Goal: Task Accomplishment & Management: Use online tool/utility

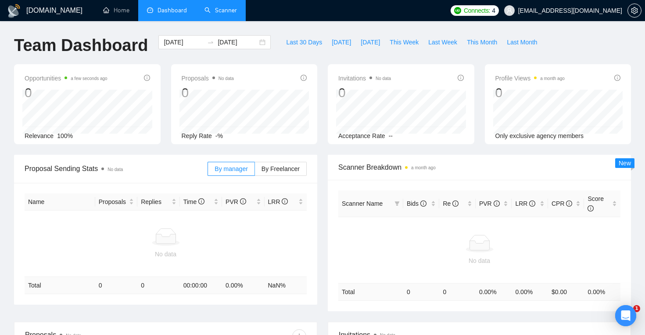
click at [214, 11] on link "Scanner" at bounding box center [221, 10] width 32 height 7
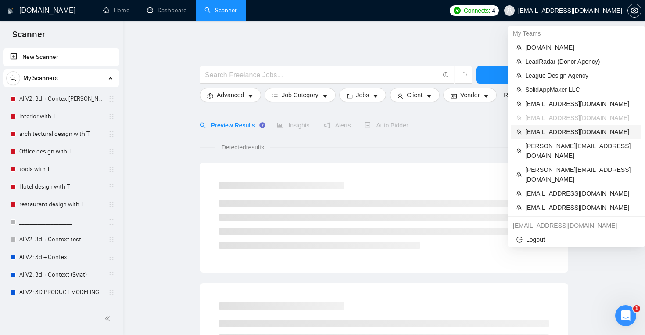
click at [565, 135] on span "[EMAIL_ADDRESS][DOMAIN_NAME]" at bounding box center [580, 132] width 111 height 10
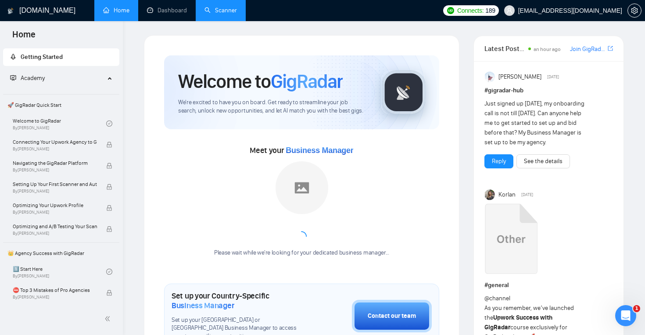
click at [237, 7] on link "Scanner" at bounding box center [221, 10] width 32 height 7
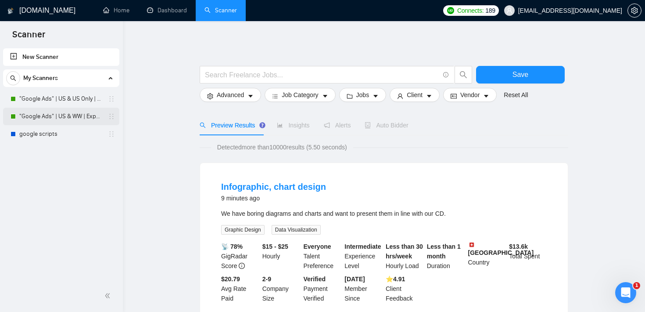
click at [78, 120] on link ""Google Ads" | US & WW | Expert" at bounding box center [60, 117] width 83 height 18
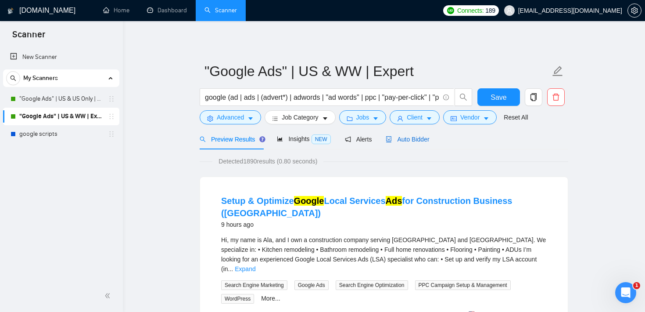
click at [408, 138] on span "Auto Bidder" at bounding box center [407, 139] width 43 height 7
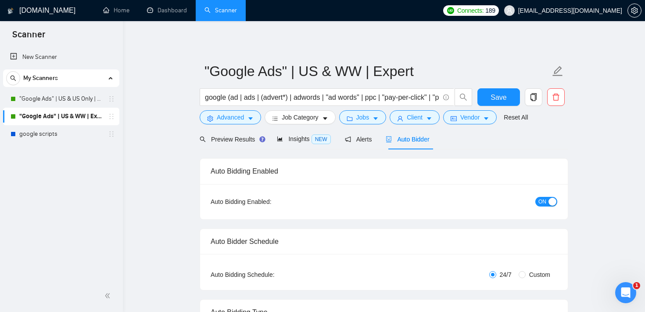
checkbox input "true"
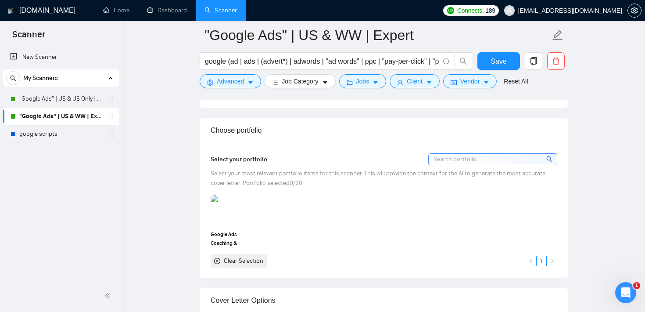
scroll to position [768, 0]
click at [379, 80] on icon "caret-down" at bounding box center [376, 82] width 6 height 6
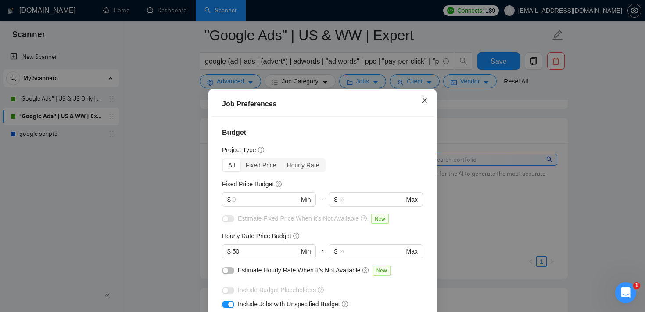
click at [431, 106] on span "Close" at bounding box center [425, 101] width 24 height 24
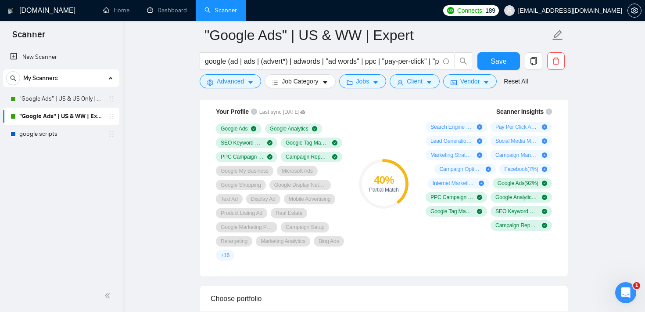
scroll to position [599, 0]
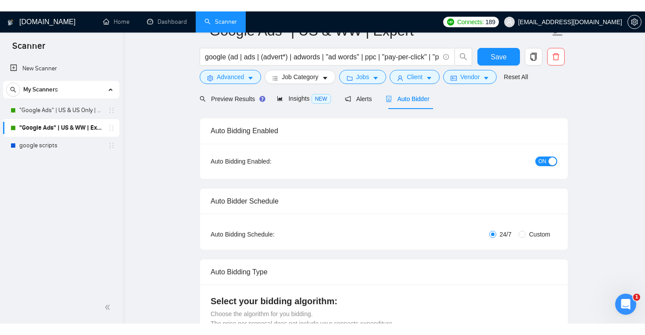
scroll to position [0, 0]
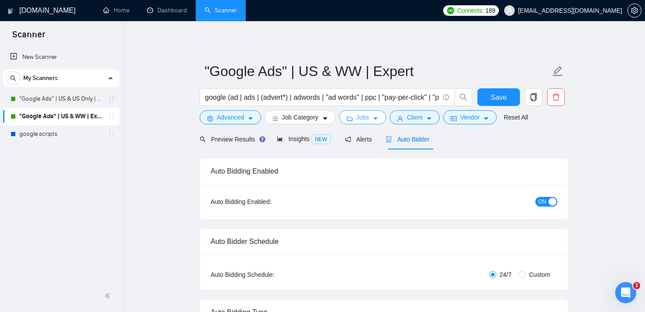
click at [378, 115] on button "Jobs" at bounding box center [362, 117] width 47 height 14
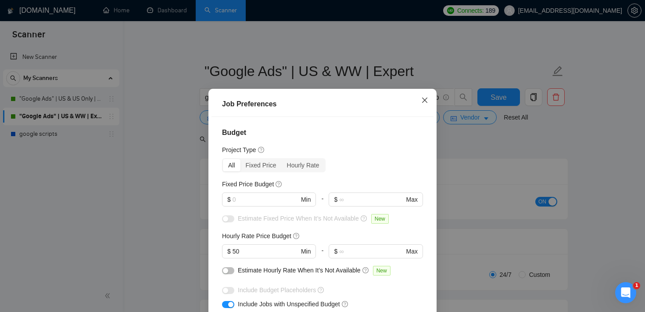
click at [427, 100] on icon "close" at bounding box center [424, 100] width 7 height 7
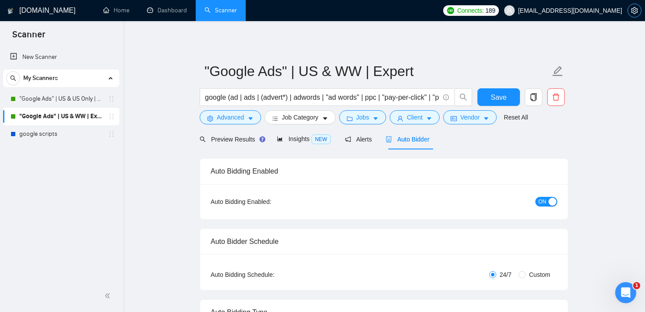
click at [638, 10] on icon "setting" at bounding box center [634, 10] width 7 height 7
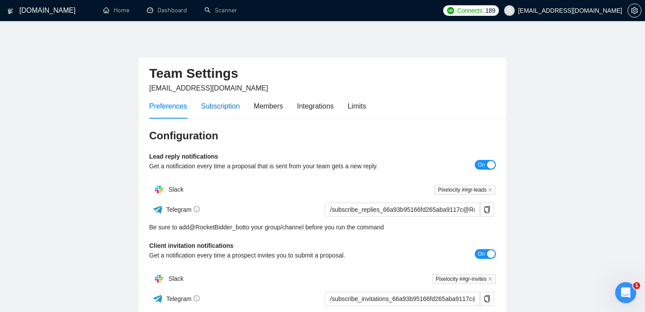
click at [223, 107] on div "Subscription" at bounding box center [220, 106] width 39 height 11
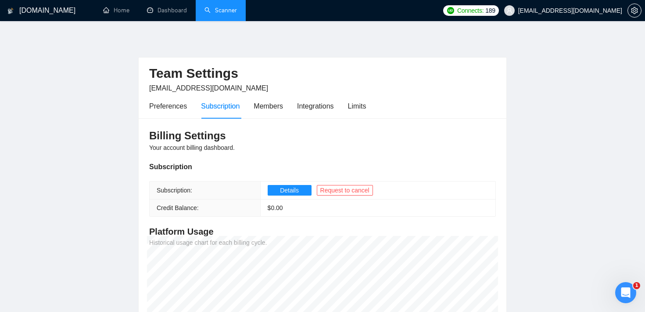
click at [222, 14] on link "Scanner" at bounding box center [221, 10] width 32 height 7
